Goal: Transaction & Acquisition: Register for event/course

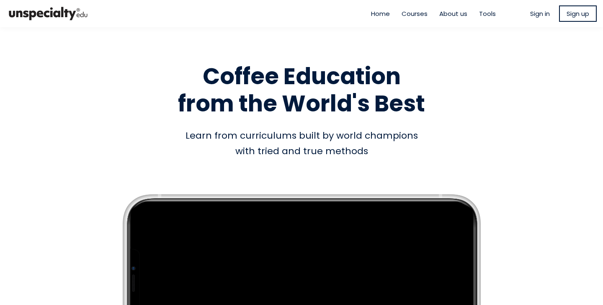
click at [424, 15] on ul "Home Courses About us Tools" at bounding box center [433, 14] width 137 height 10
click at [412, 14] on span "Courses" at bounding box center [415, 14] width 26 height 10
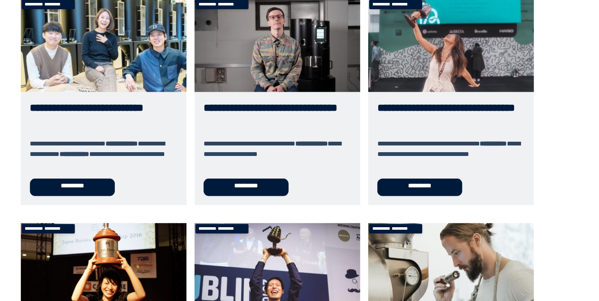
scroll to position [72, 0]
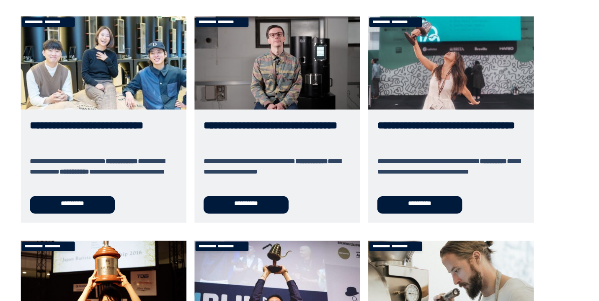
click at [389, 180] on link "**********" at bounding box center [461, 132] width 154 height 192
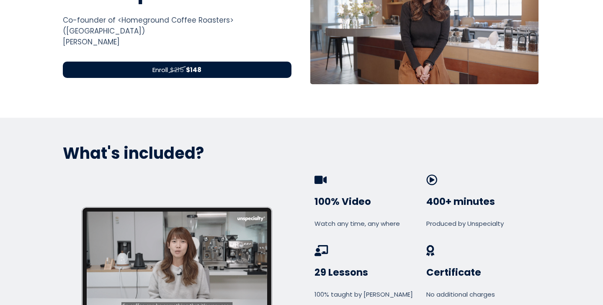
scroll to position [199, 0]
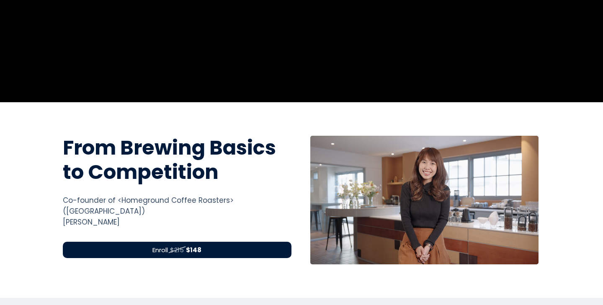
click at [219, 242] on div "Enroll $215 $148" at bounding box center [177, 250] width 229 height 16
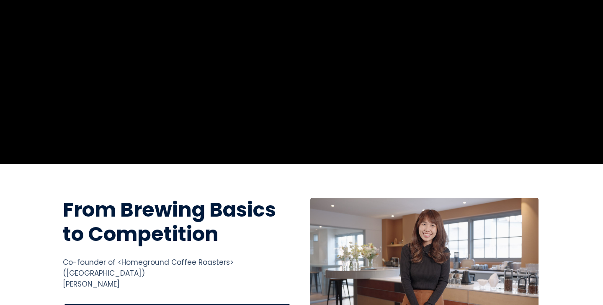
scroll to position [190, 0]
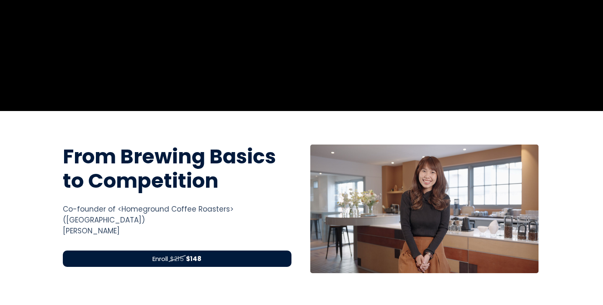
drag, startPoint x: 221, startPoint y: 178, endPoint x: 64, endPoint y: 144, distance: 160.4
click at [64, 144] on h1 "From Brewing Basics to Competition" at bounding box center [177, 168] width 229 height 48
click at [95, 163] on h1 "From Brewing Basics to Competition" at bounding box center [177, 168] width 229 height 48
drag, startPoint x: 227, startPoint y: 184, endPoint x: 60, endPoint y: 153, distance: 169.5
click at [60, 153] on div "From Brewing Basics to Competition From Brewing Basics to Competition Co-founde…" at bounding box center [177, 208] width 241 height 129
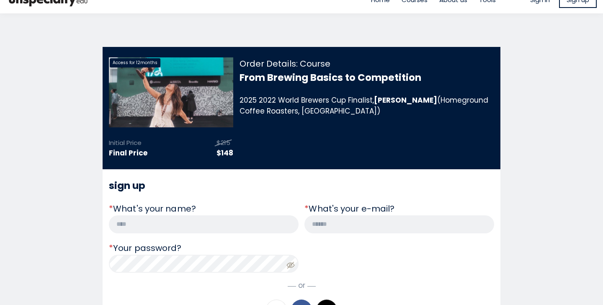
scroll to position [17, 0]
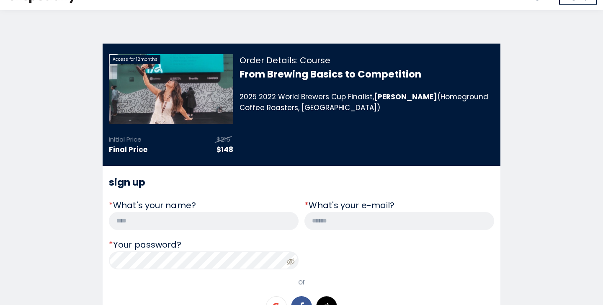
click at [224, 153] on span "$148" at bounding box center [224, 149] width 17 height 10
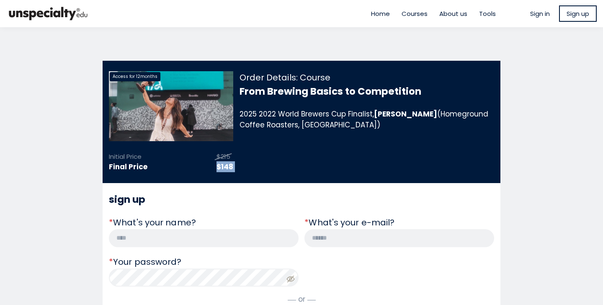
scroll to position [0, 0]
